Goal: Information Seeking & Learning: Learn about a topic

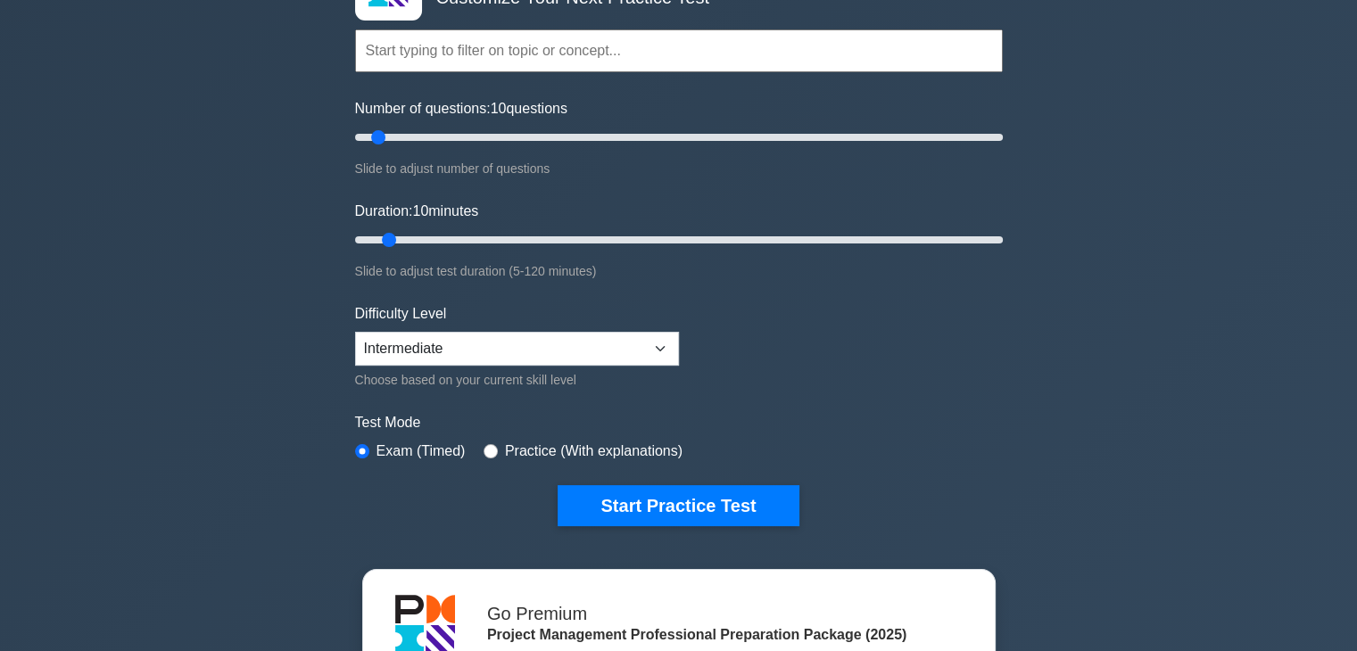
scroll to position [178, 0]
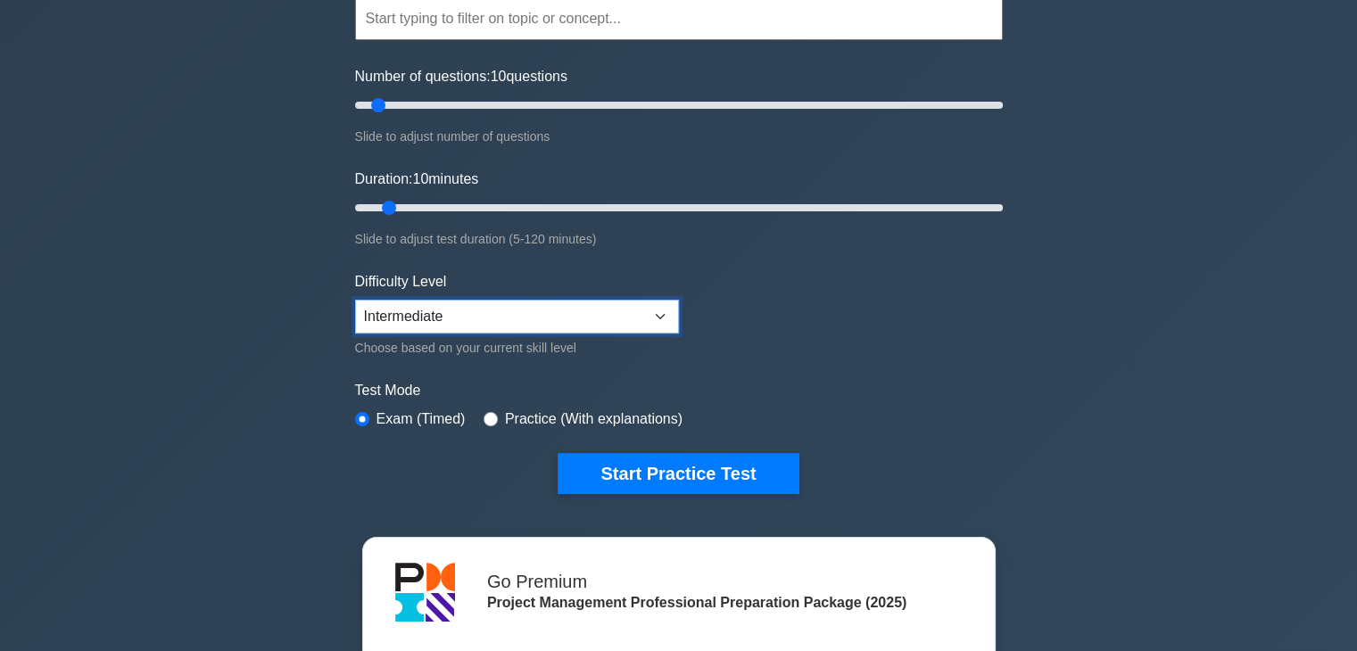
click at [484, 316] on select "Beginner Intermediate Expert" at bounding box center [517, 317] width 324 height 34
select select "expert"
click at [355, 300] on select "Beginner Intermediate Expert" at bounding box center [517, 317] width 324 height 34
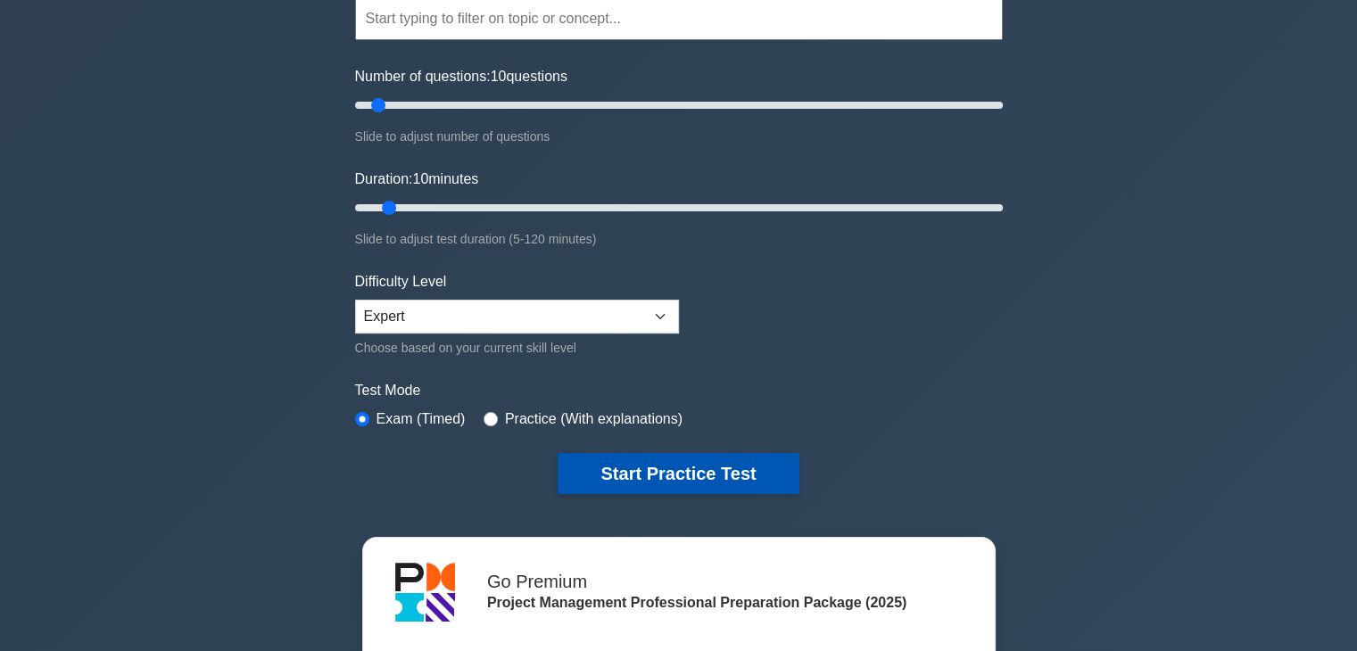
click at [654, 465] on button "Start Practice Test" at bounding box center [678, 473] width 241 height 41
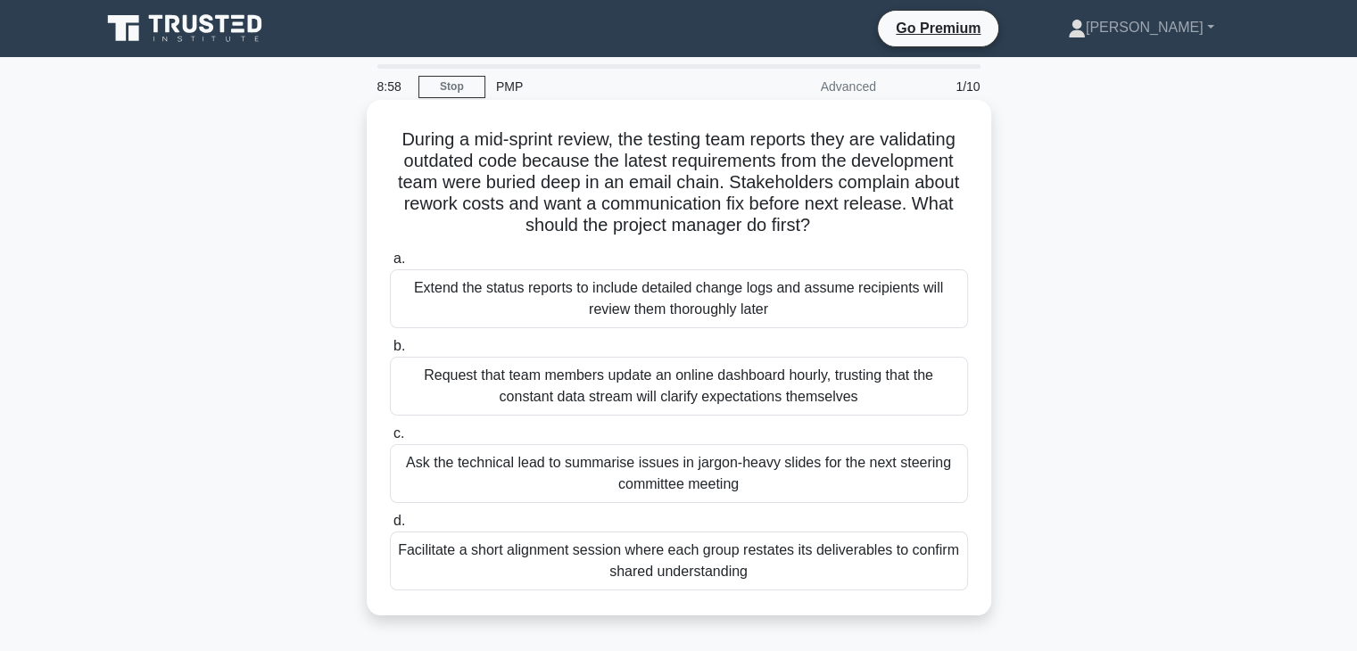
click at [456, 385] on div "Request that team members update an online dashboard hourly, trusting that the …" at bounding box center [679, 386] width 578 height 59
click at [390, 352] on input "b. Request that team members update an online dashboard hourly, trusting that t…" at bounding box center [390, 347] width 0 height 12
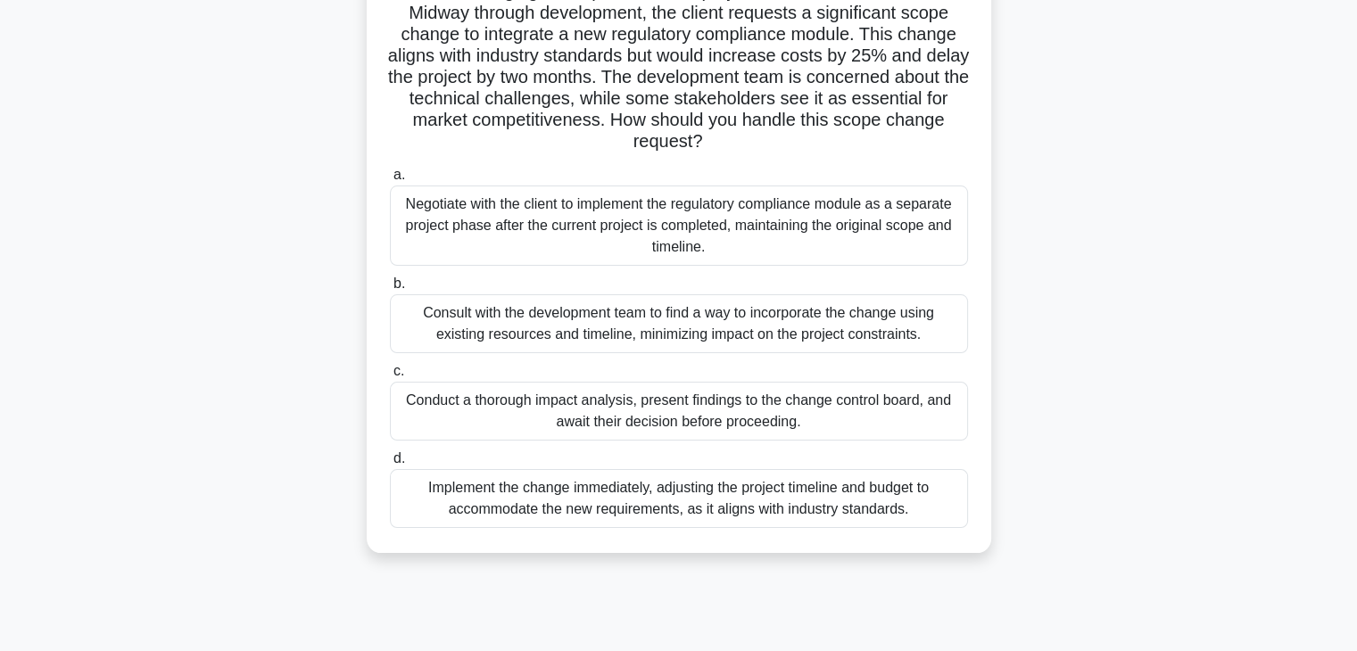
scroll to position [178, 0]
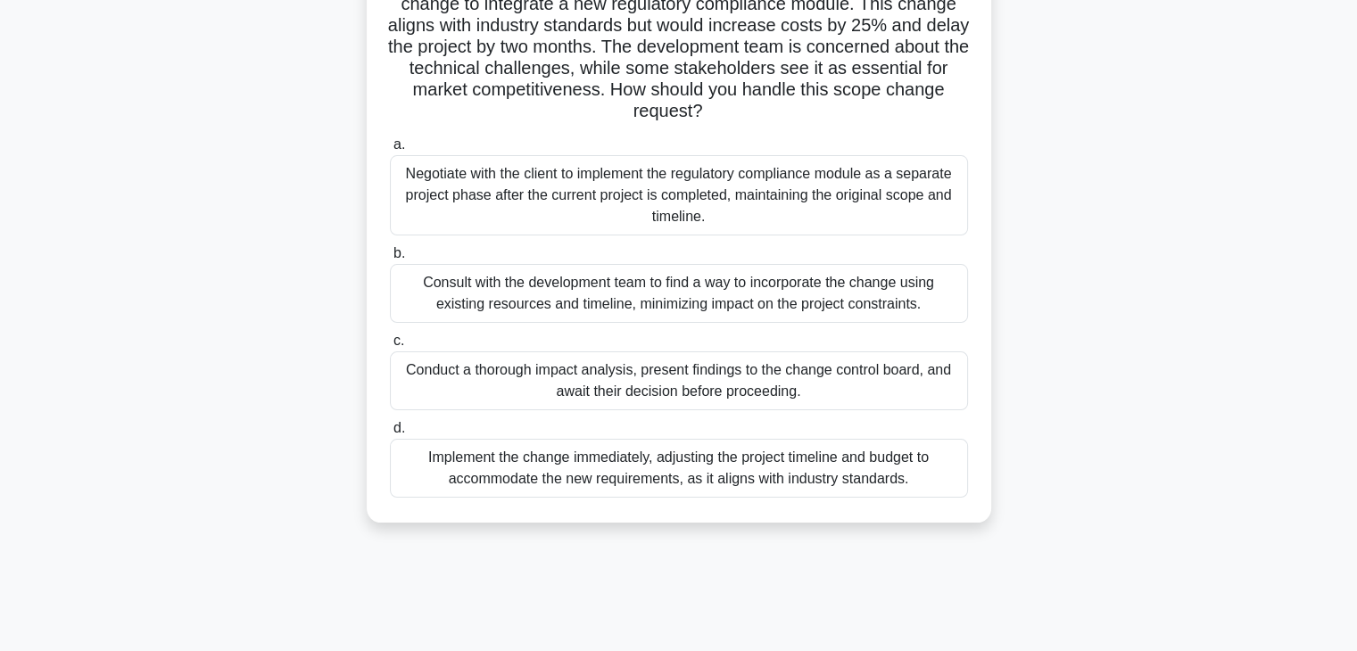
click at [592, 390] on div "Conduct a thorough impact analysis, present findings to the change control boar…" at bounding box center [679, 381] width 578 height 59
click at [390, 347] on input "c. Conduct a thorough impact analysis, present findings to the change control b…" at bounding box center [390, 341] width 0 height 12
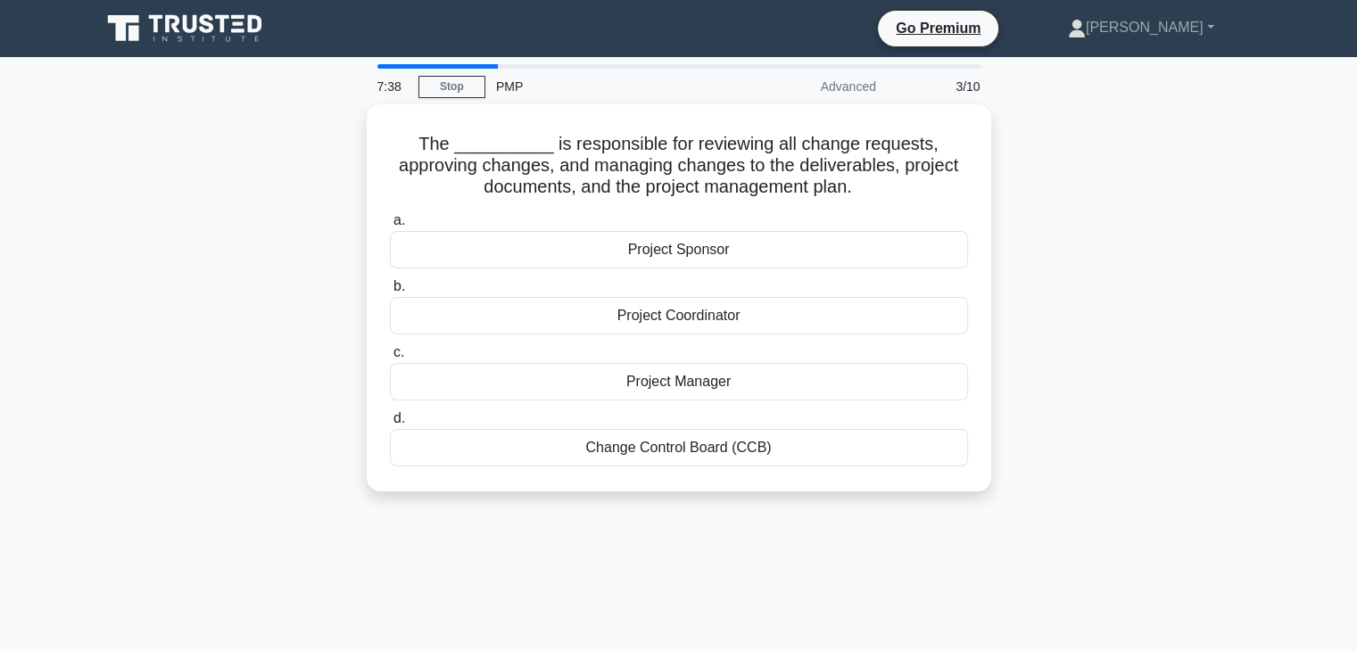
scroll to position [0, 0]
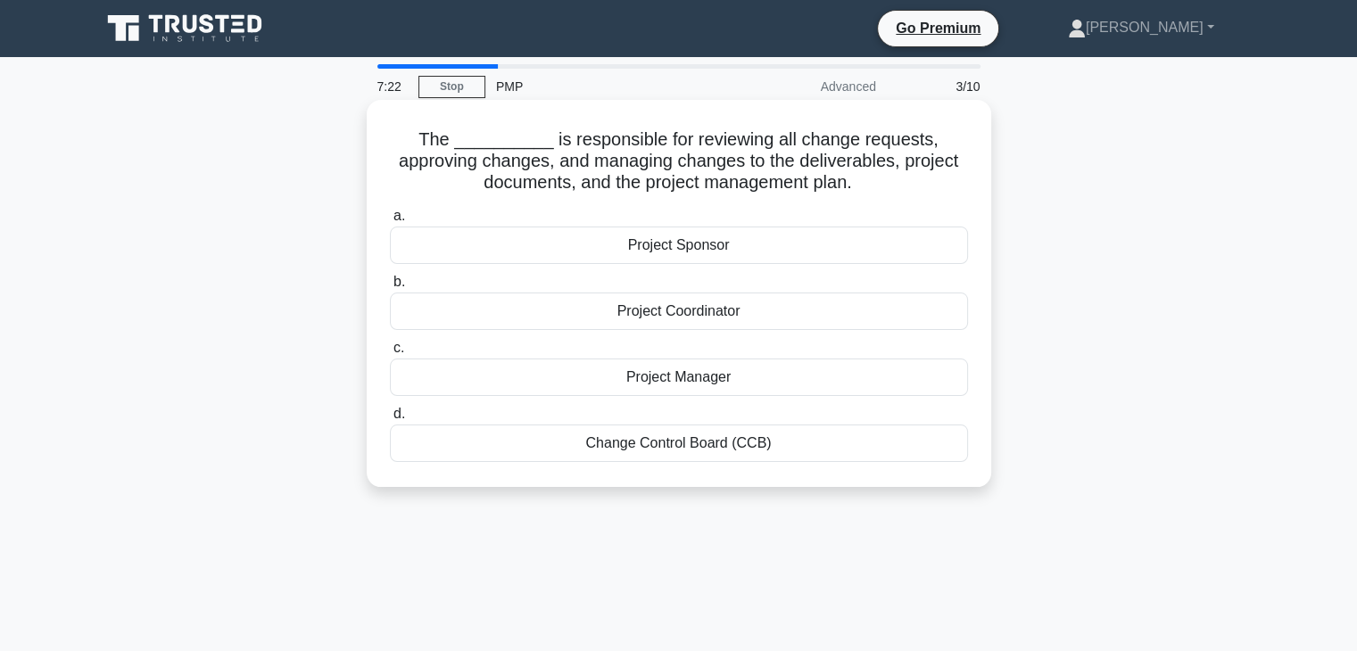
click at [585, 449] on div "Change Control Board (CCB)" at bounding box center [679, 443] width 578 height 37
click at [390, 420] on input "d. Change Control Board (CCB)" at bounding box center [390, 415] width 0 height 12
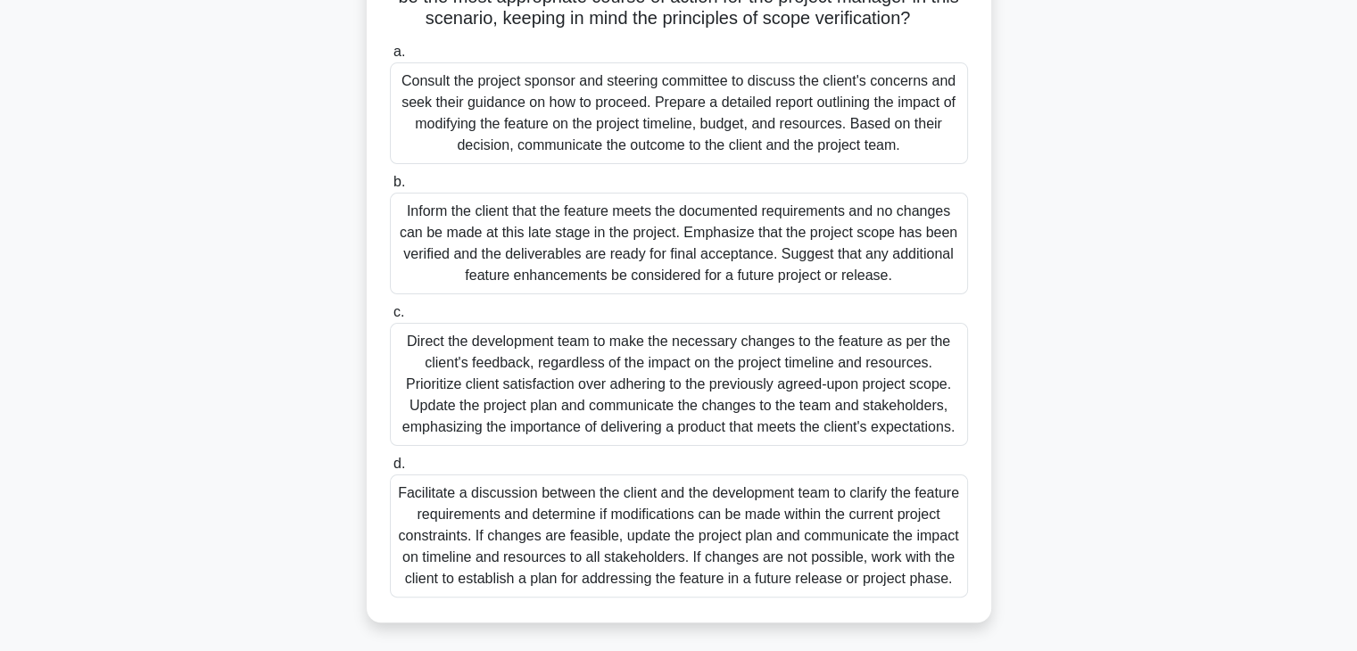
scroll to position [383, 0]
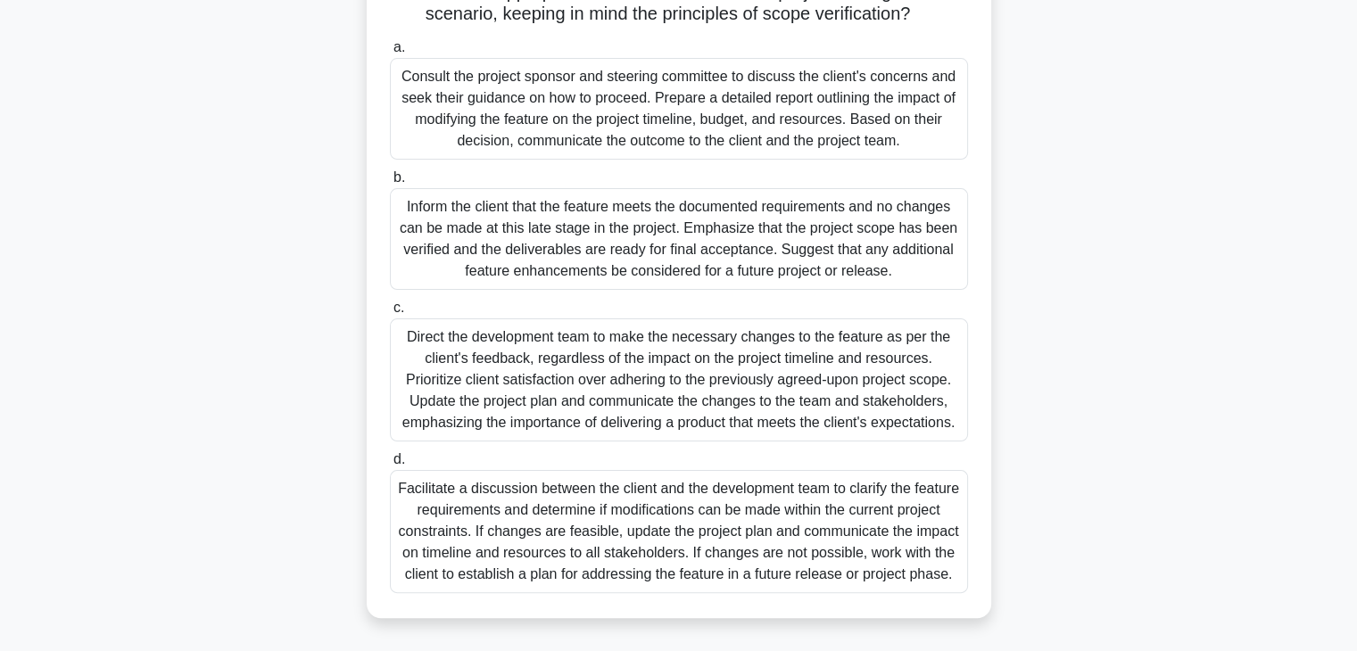
click at [650, 403] on div "Direct the development team to make the necessary changes to the feature as per…" at bounding box center [679, 380] width 578 height 123
click at [390, 314] on input "c. Direct the development team to make the necessary changes to the feature as …" at bounding box center [390, 308] width 0 height 12
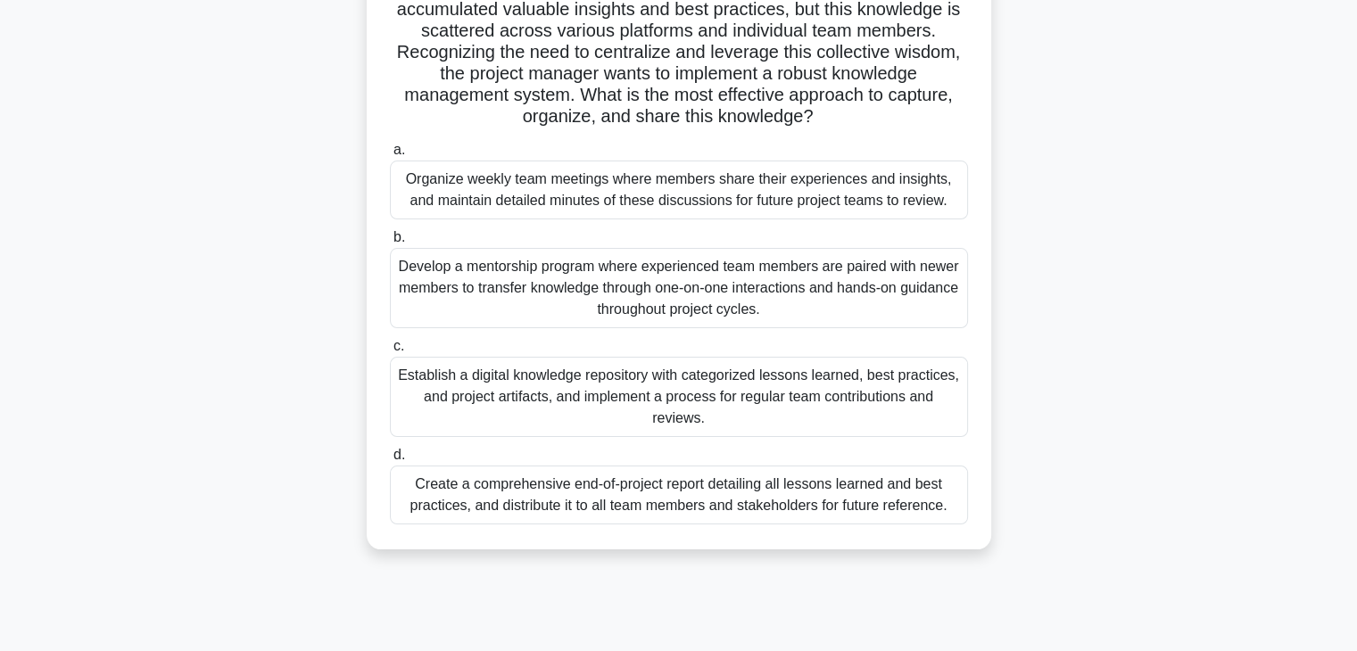
scroll to position [178, 0]
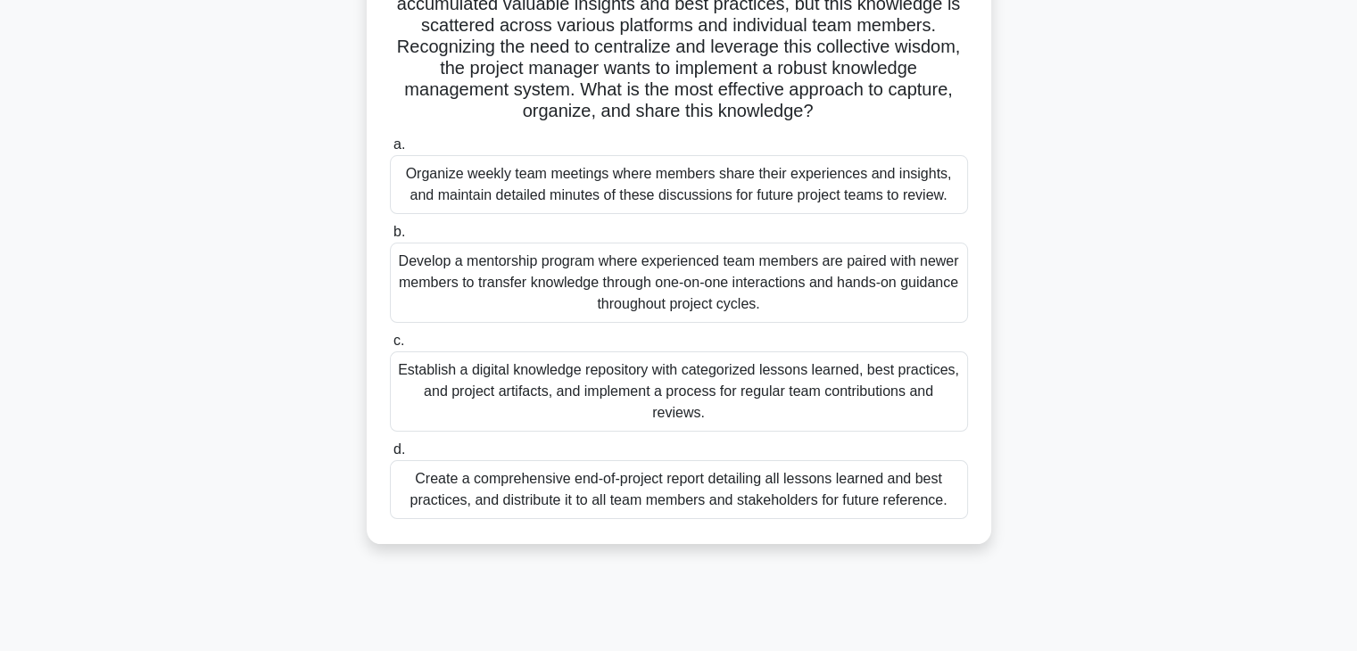
click at [735, 386] on div "Establish a digital knowledge repository with categorized lessons learned, best…" at bounding box center [679, 392] width 578 height 80
click at [390, 347] on input "c. Establish a digital knowledge repository with categorized lessons learned, b…" at bounding box center [390, 341] width 0 height 12
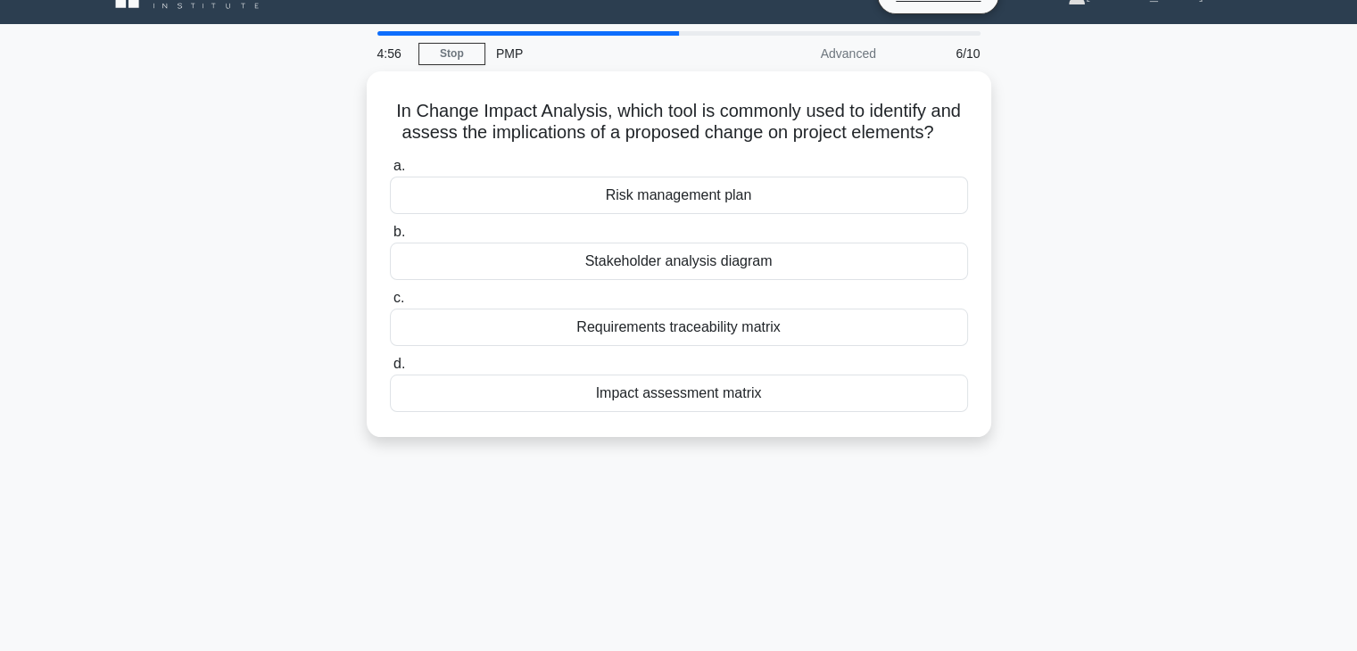
scroll to position [0, 0]
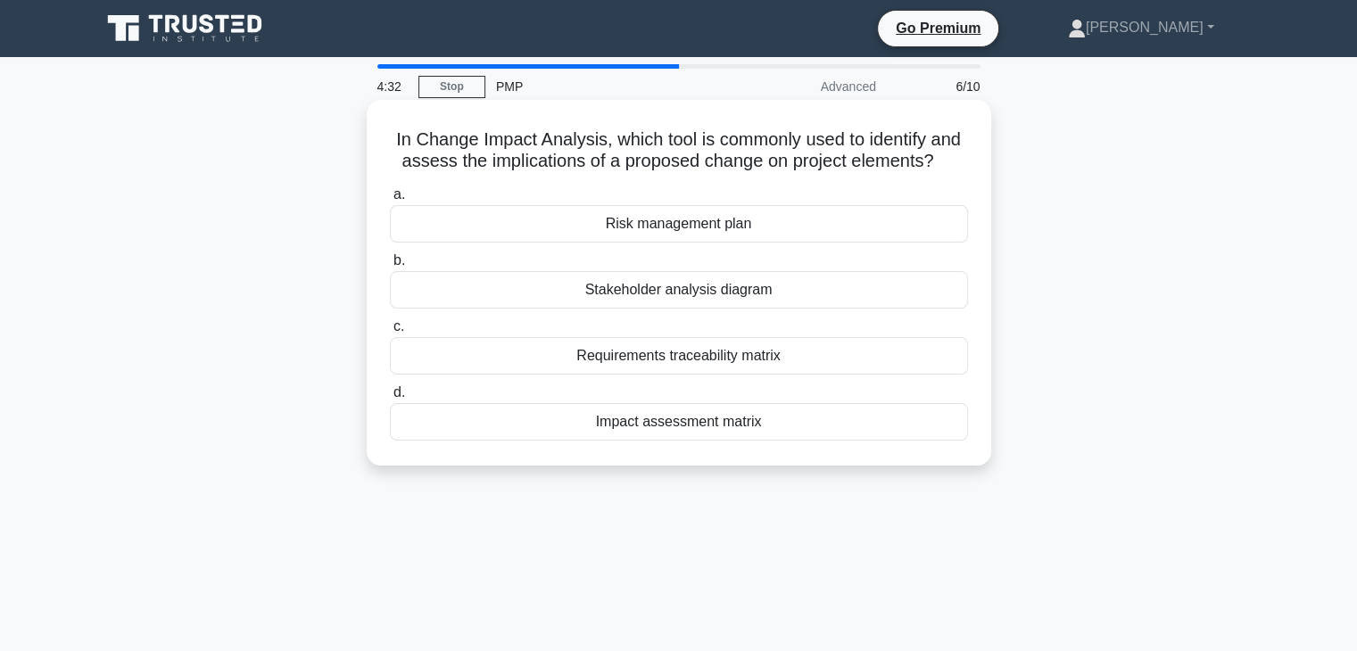
click at [715, 429] on div "Impact assessment matrix" at bounding box center [679, 421] width 578 height 37
click at [390, 399] on input "d. Impact assessment matrix" at bounding box center [390, 393] width 0 height 12
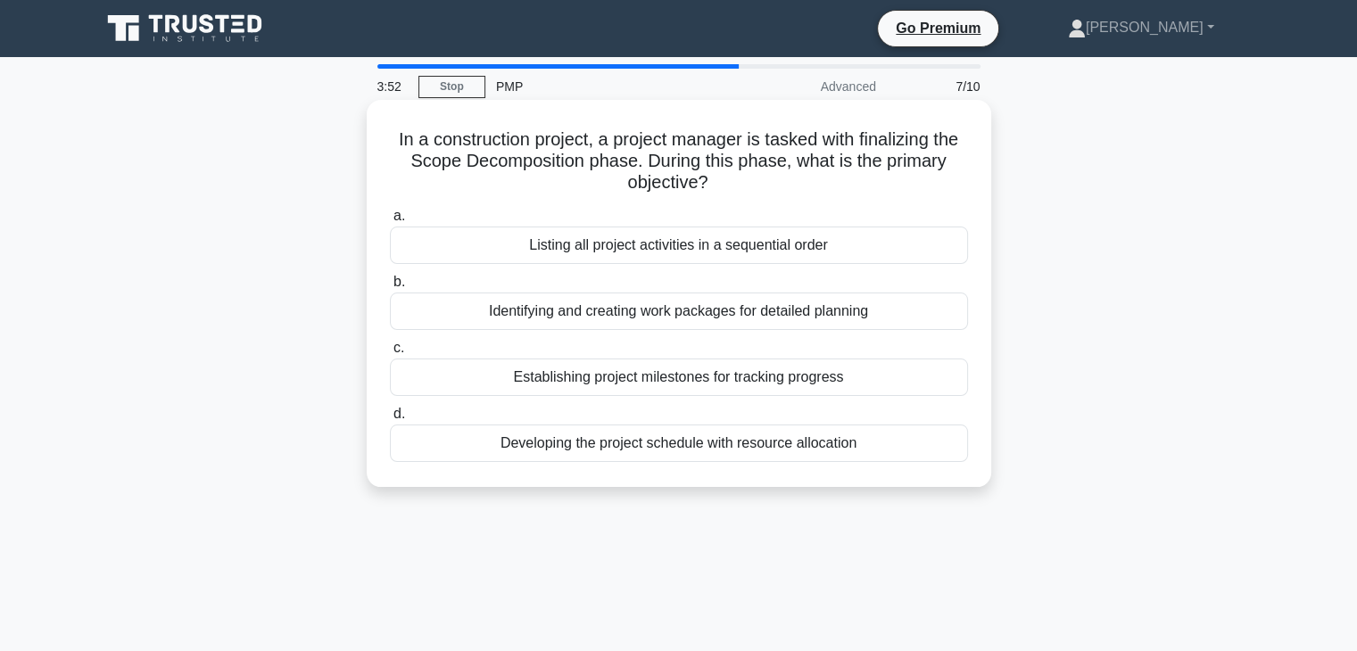
click at [782, 315] on div "Identifying and creating work packages for detailed planning" at bounding box center [679, 311] width 578 height 37
click at [390, 288] on input "b. Identifying and creating work packages for detailed planning" at bounding box center [390, 283] width 0 height 12
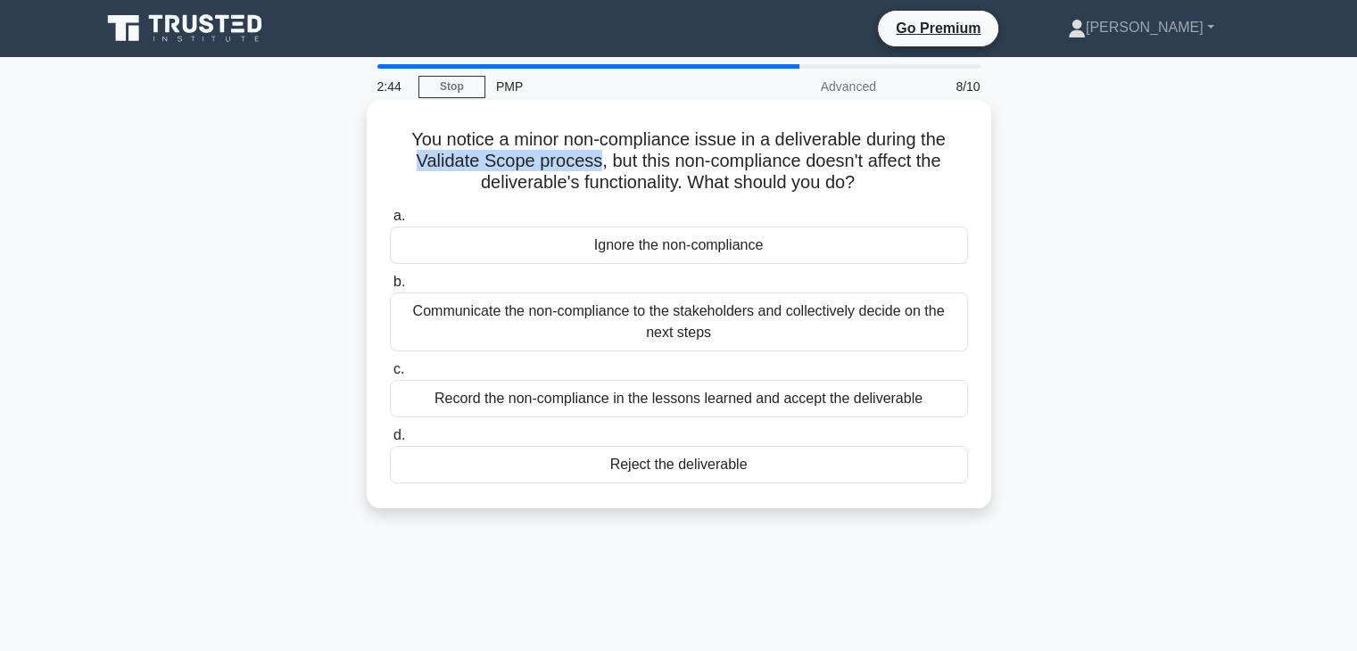
drag, startPoint x: 426, startPoint y: 161, endPoint x: 591, endPoint y: 159, distance: 164.2
click at [591, 159] on h5 "You notice a minor non-compliance issue in a deliverable during the Validate Sc…" at bounding box center [679, 161] width 582 height 66
click at [646, 339] on div "Communicate the non-compliance to the stakeholders and collectively decide on t…" at bounding box center [679, 322] width 578 height 59
click at [390, 288] on input "b. Communicate the non-compliance to the stakeholders and collectively decide o…" at bounding box center [390, 283] width 0 height 12
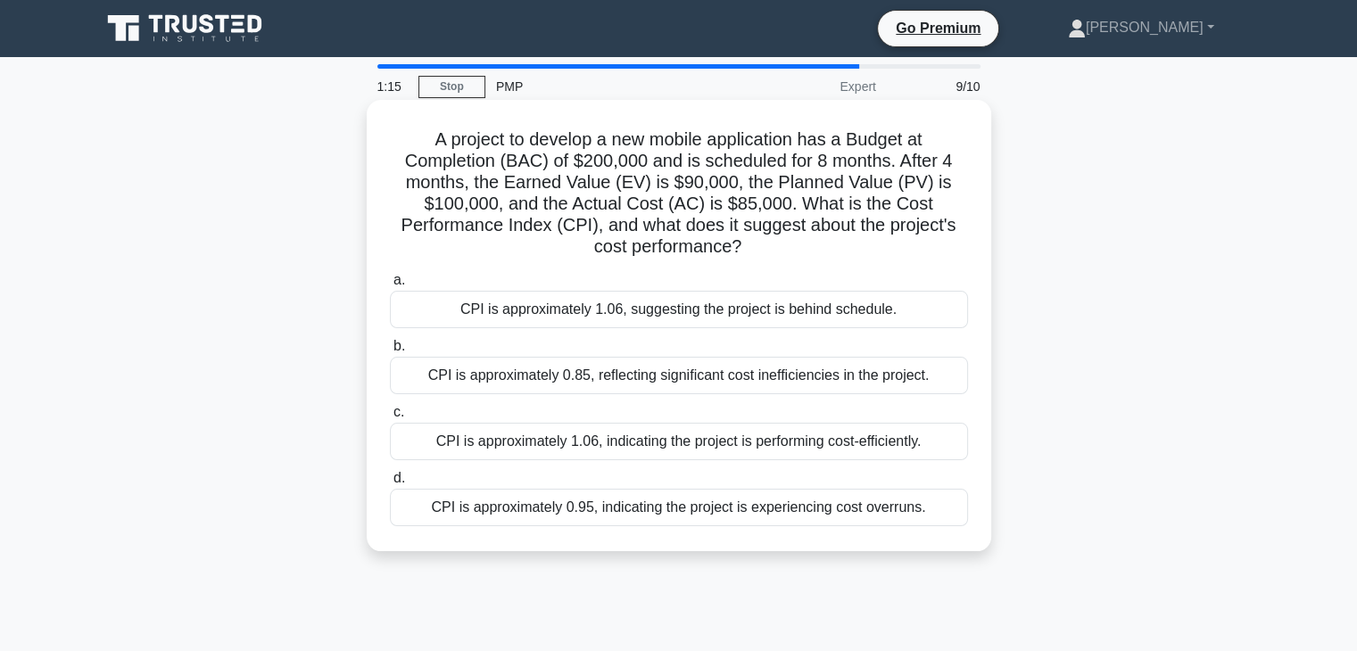
click at [521, 444] on div "CPI is approximately 1.06, indicating the project is performing cost-efficientl…" at bounding box center [679, 441] width 578 height 37
click at [390, 418] on input "c. CPI is approximately 1.06, indicating the project is performing cost-efficie…" at bounding box center [390, 413] width 0 height 12
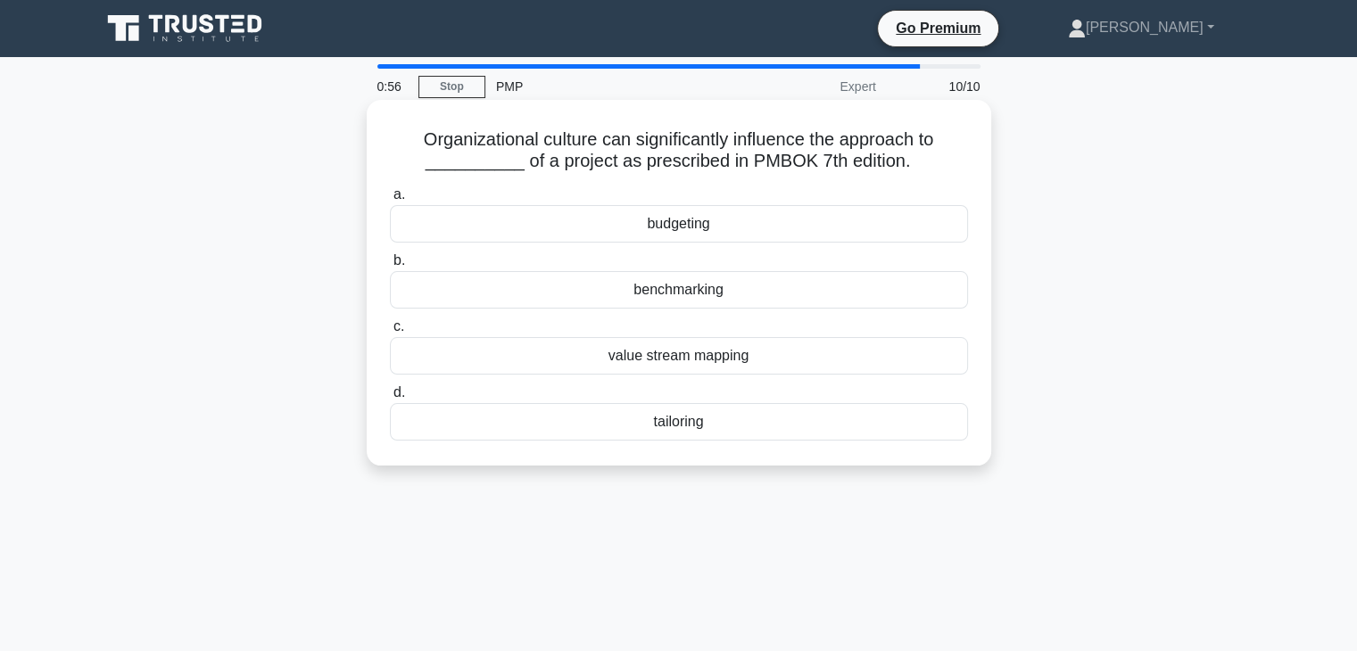
click at [653, 294] on div "benchmarking" at bounding box center [679, 289] width 578 height 37
click at [390, 267] on input "b. benchmarking" at bounding box center [390, 261] width 0 height 12
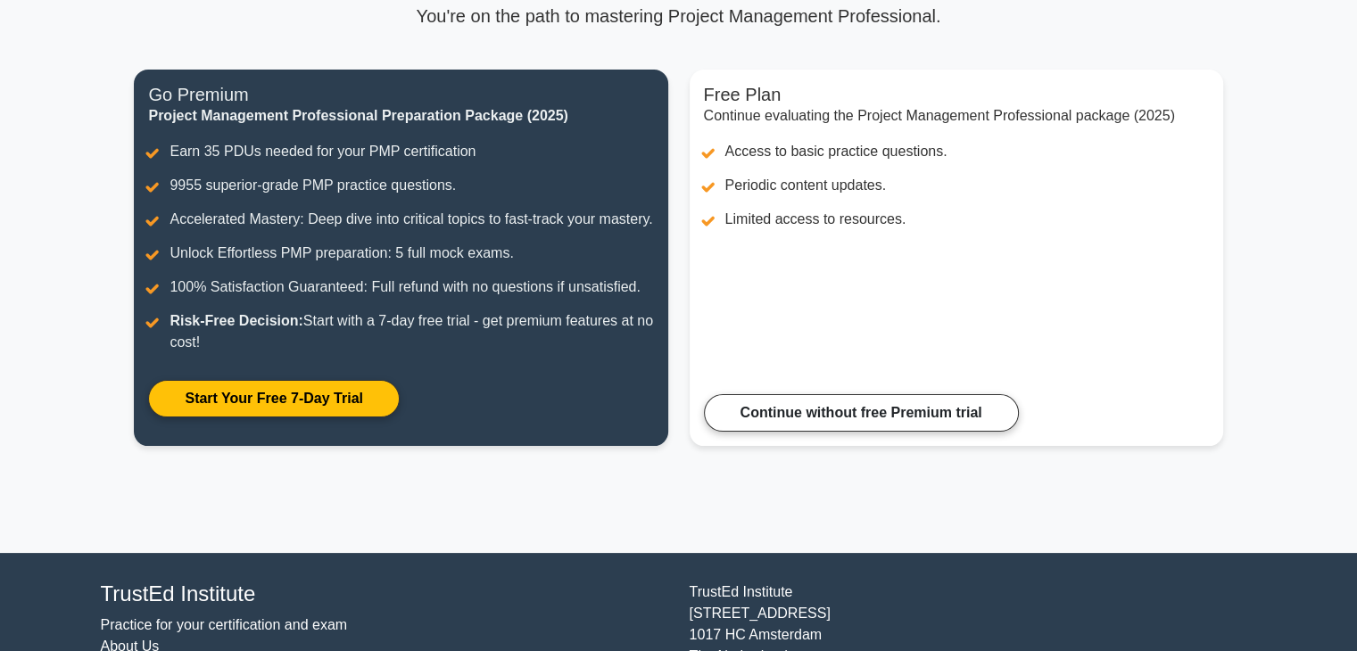
scroll to position [206, 0]
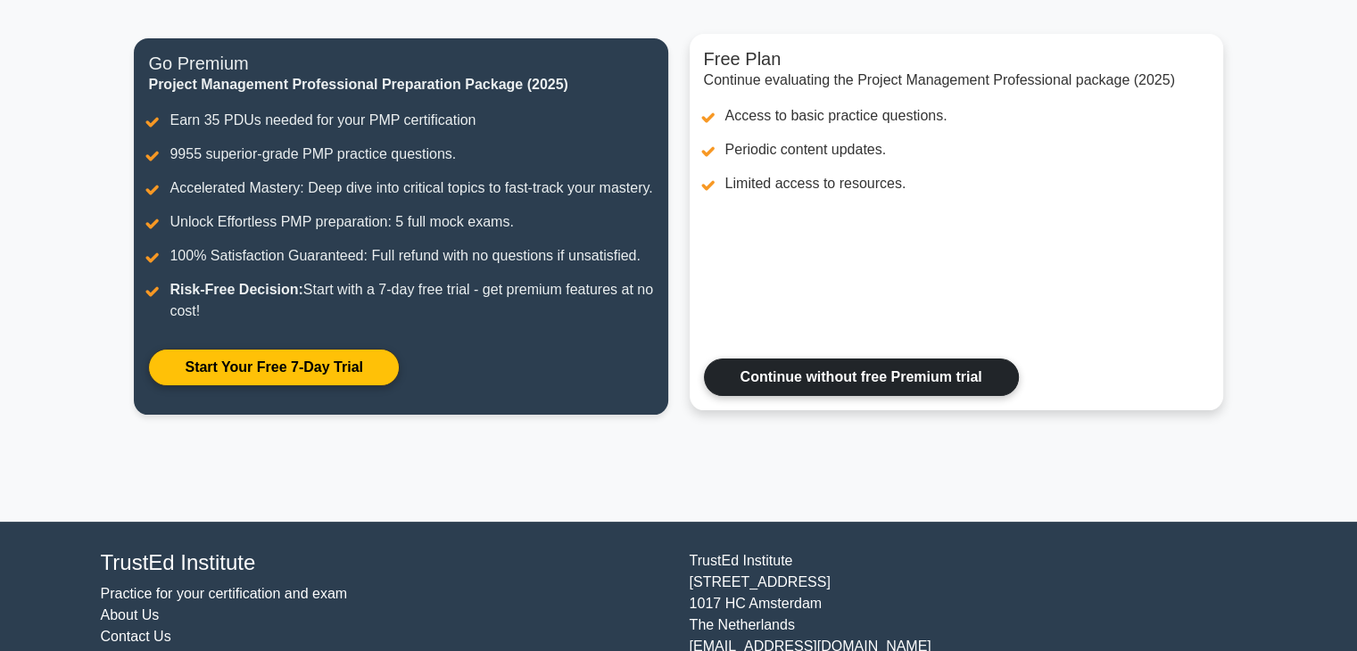
click at [854, 396] on link "Continue without free Premium trial" at bounding box center [861, 377] width 315 height 37
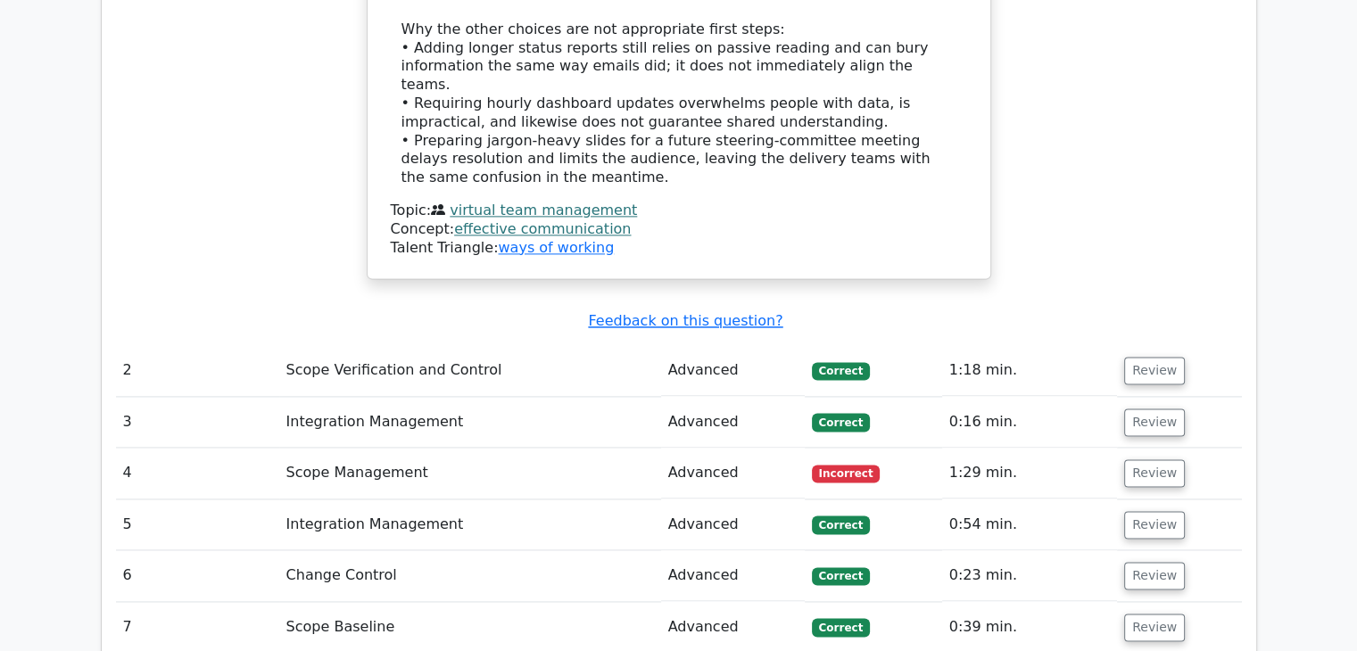
scroll to position [2498, 0]
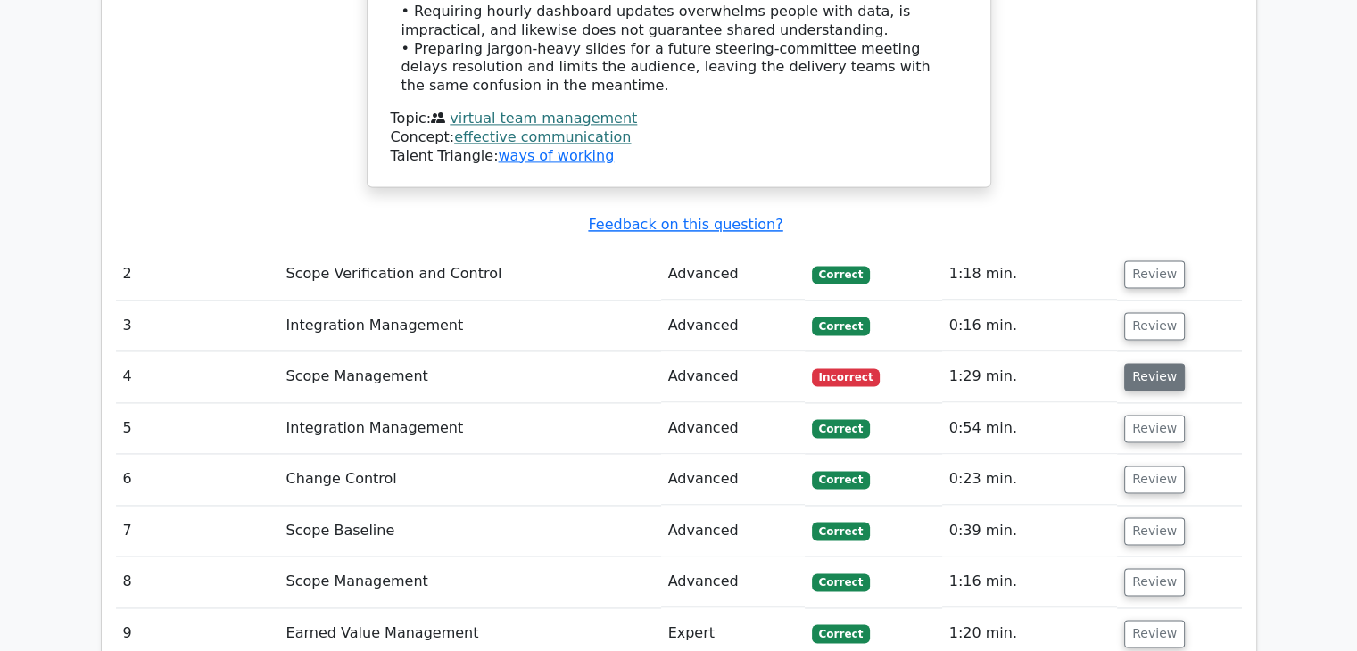
click at [1160, 363] on button "Review" at bounding box center [1154, 377] width 61 height 28
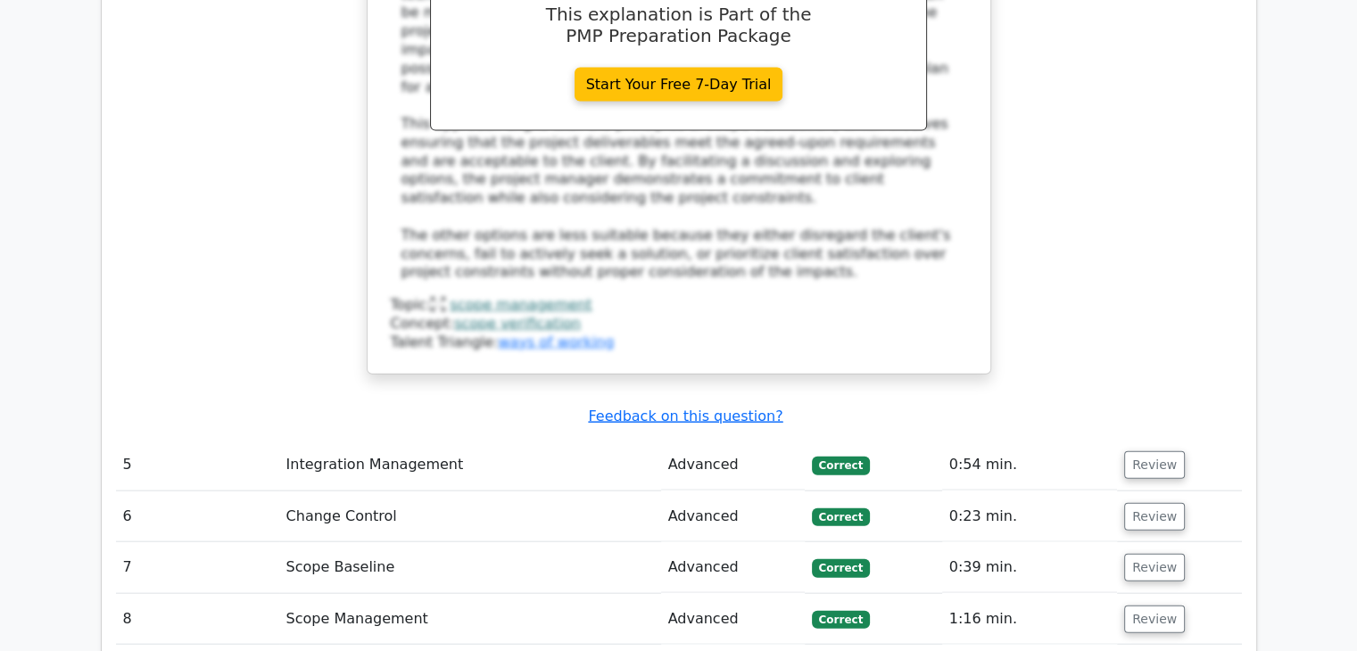
scroll to position [4015, 0]
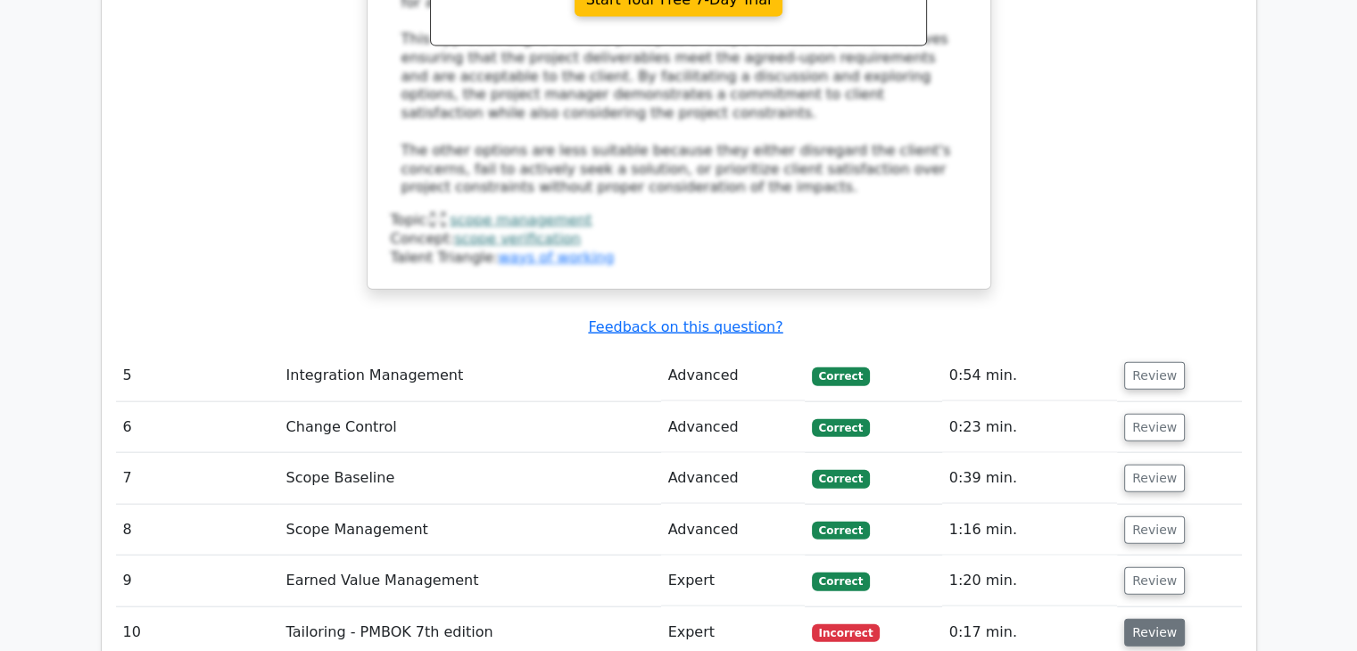
click at [1147, 619] on button "Review" at bounding box center [1154, 633] width 61 height 28
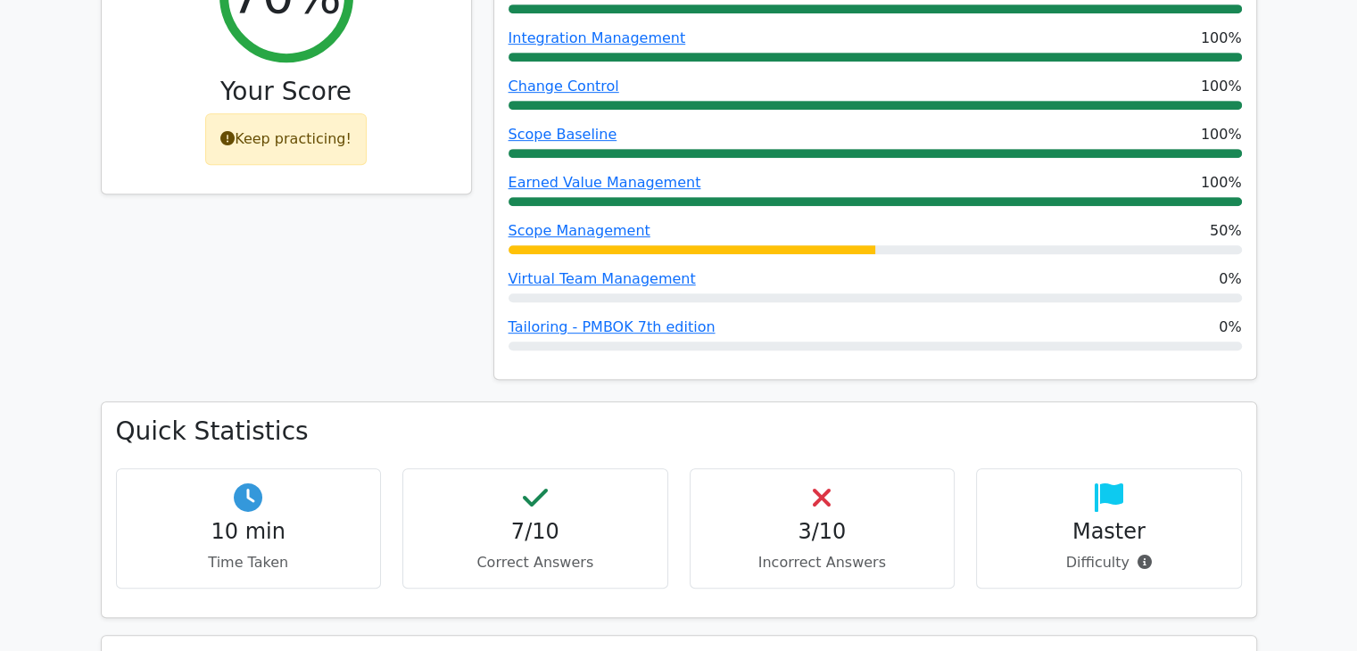
scroll to position [1017, 0]
